Goal: Task Accomplishment & Management: Use online tool/utility

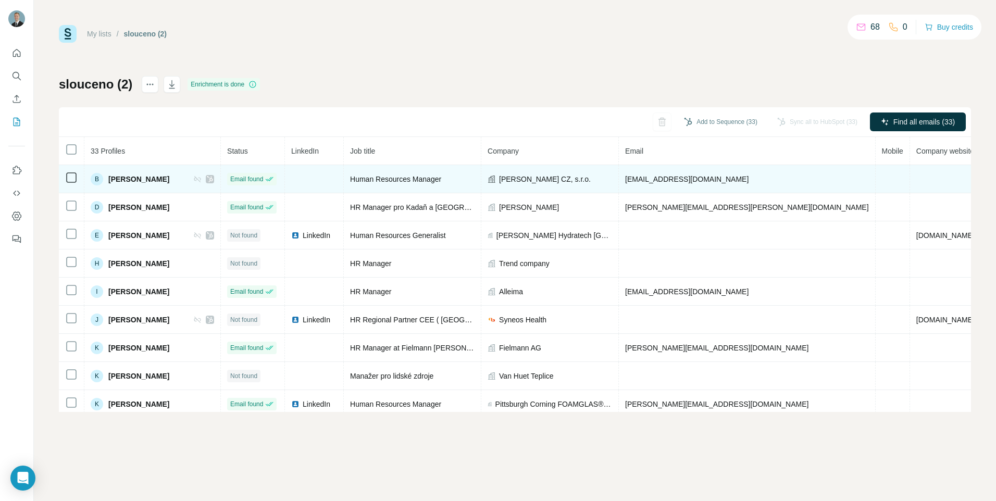
click at [315, 186] on td at bounding box center [314, 179] width 59 height 28
click at [315, 185] on td at bounding box center [314, 179] width 59 height 28
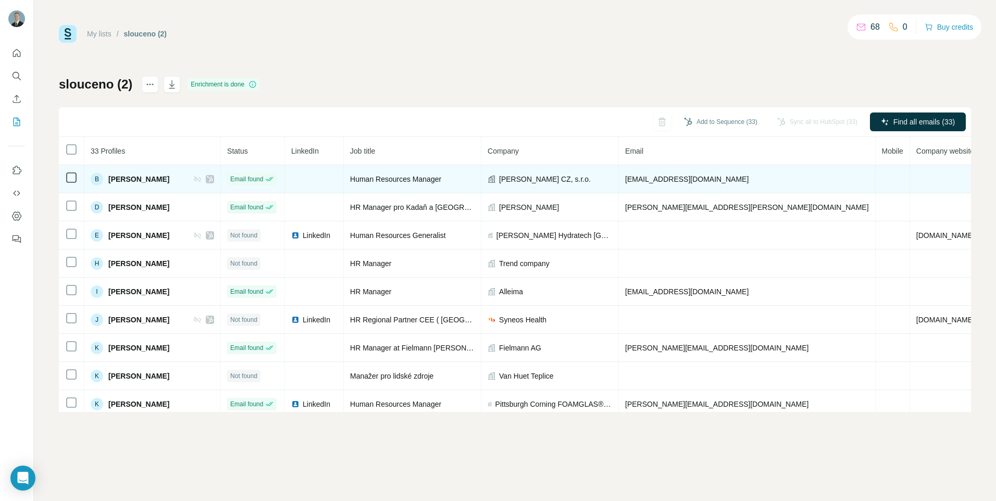
click at [315, 185] on td at bounding box center [314, 179] width 59 height 28
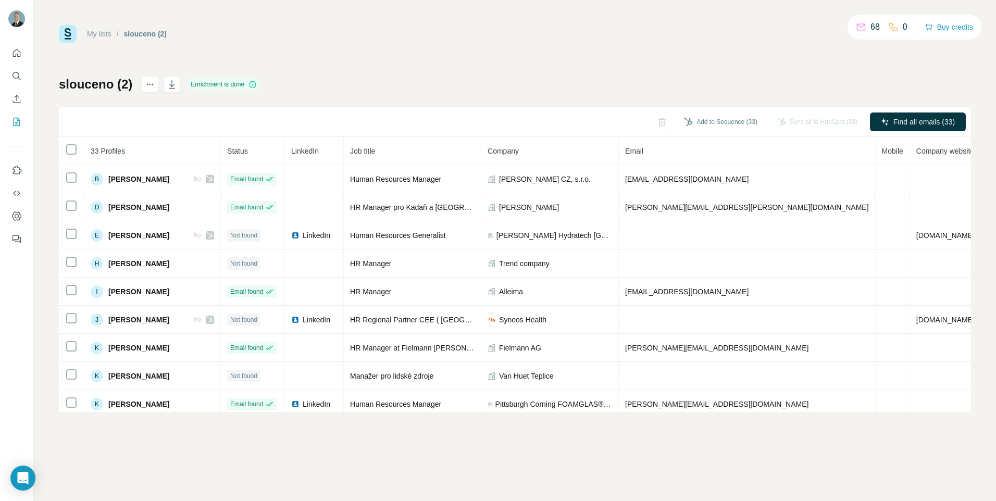
click at [818, 120] on div "Sync all to HubSpot (33)" at bounding box center [817, 121] width 95 height 19
click at [175, 78] on button "button" at bounding box center [172, 84] width 17 height 17
click at [558, 52] on div "My lists / slouceno (2) 68 0 Buy credits slouceno (2) Enrichment is done Add to…" at bounding box center [515, 218] width 912 height 387
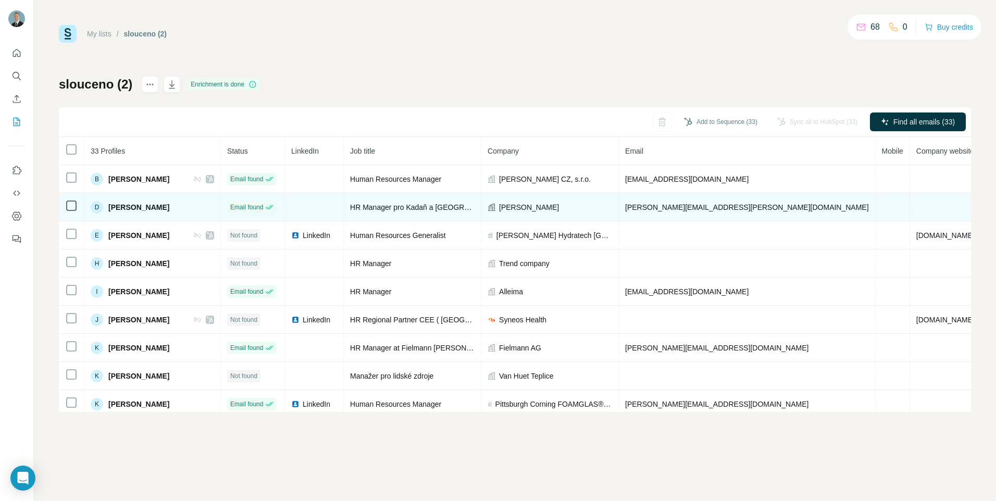
drag, startPoint x: 172, startPoint y: 209, endPoint x: 111, endPoint y: 208, distance: 61.4
click at [111, 208] on div "D [PERSON_NAME]" at bounding box center [152, 207] width 123 height 12
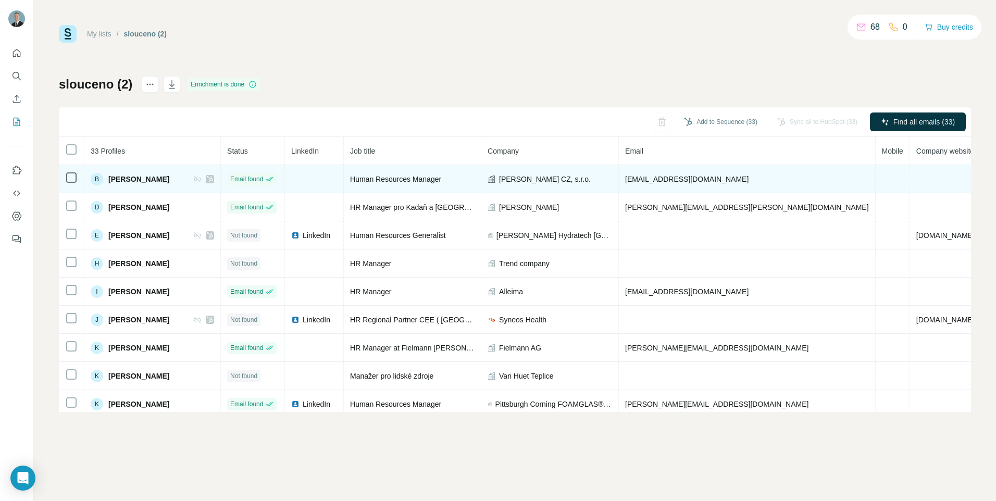
copy span "[PERSON_NAME]"
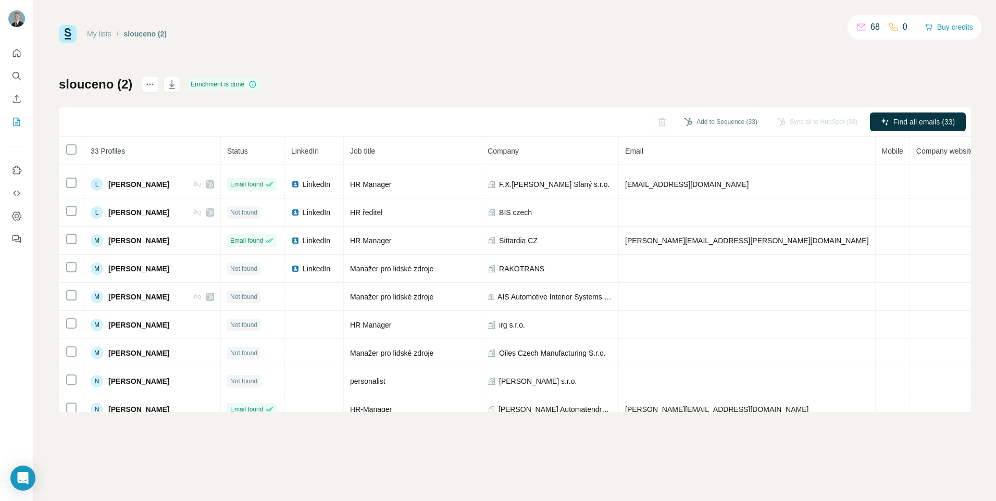
scroll to position [686, 0]
